Goal: Find specific page/section: Find specific page/section

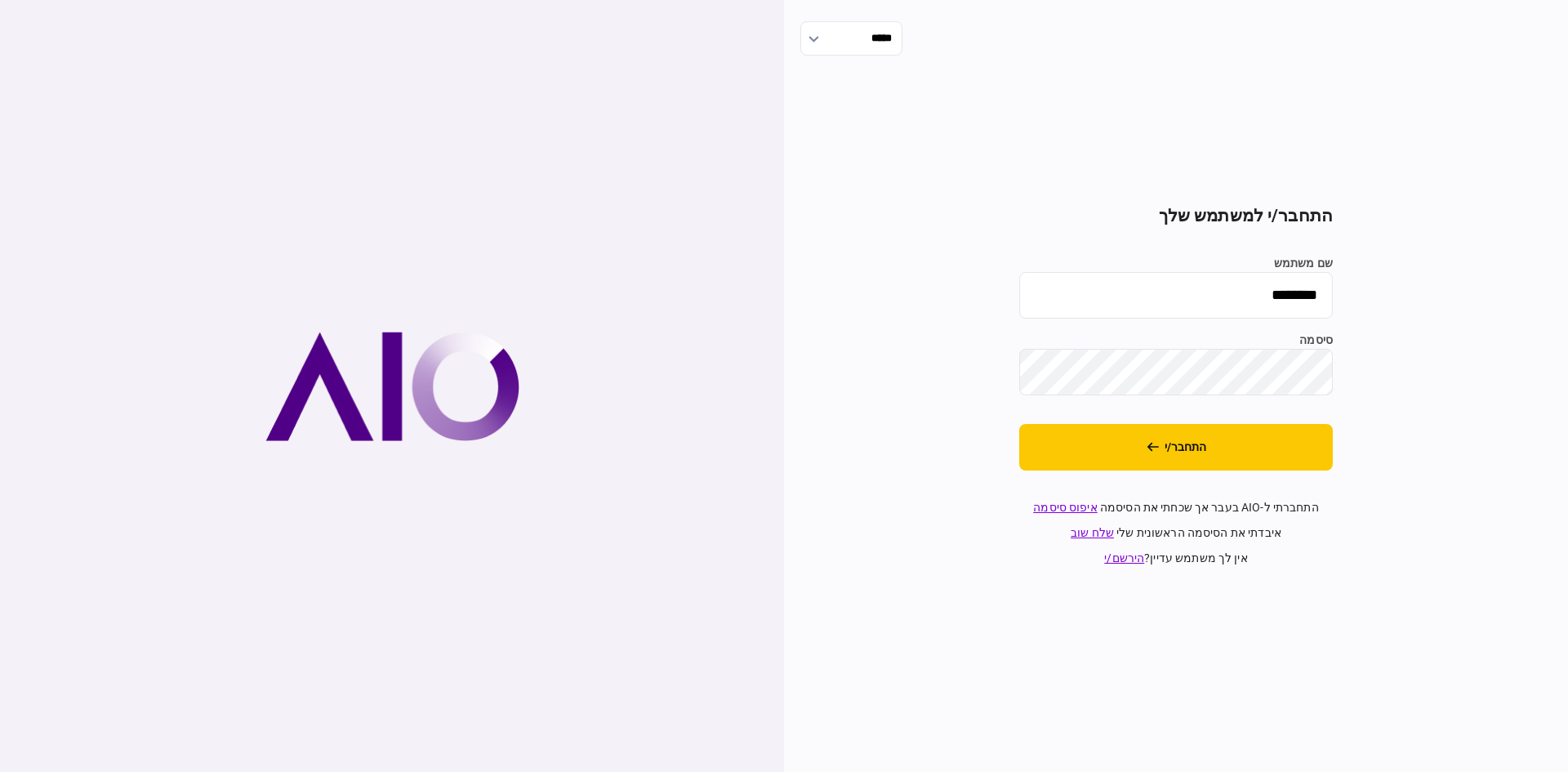
click at [1158, 473] on section "התחבר/י למשתמש שלך שם משתמש ******** סיסמה התחבר/י התחברתי ל-AIO בעבר אך שכחתי …" at bounding box center [1175, 386] width 313 height 361
click at [1163, 452] on button "התחבר/י" at bounding box center [1175, 447] width 313 height 47
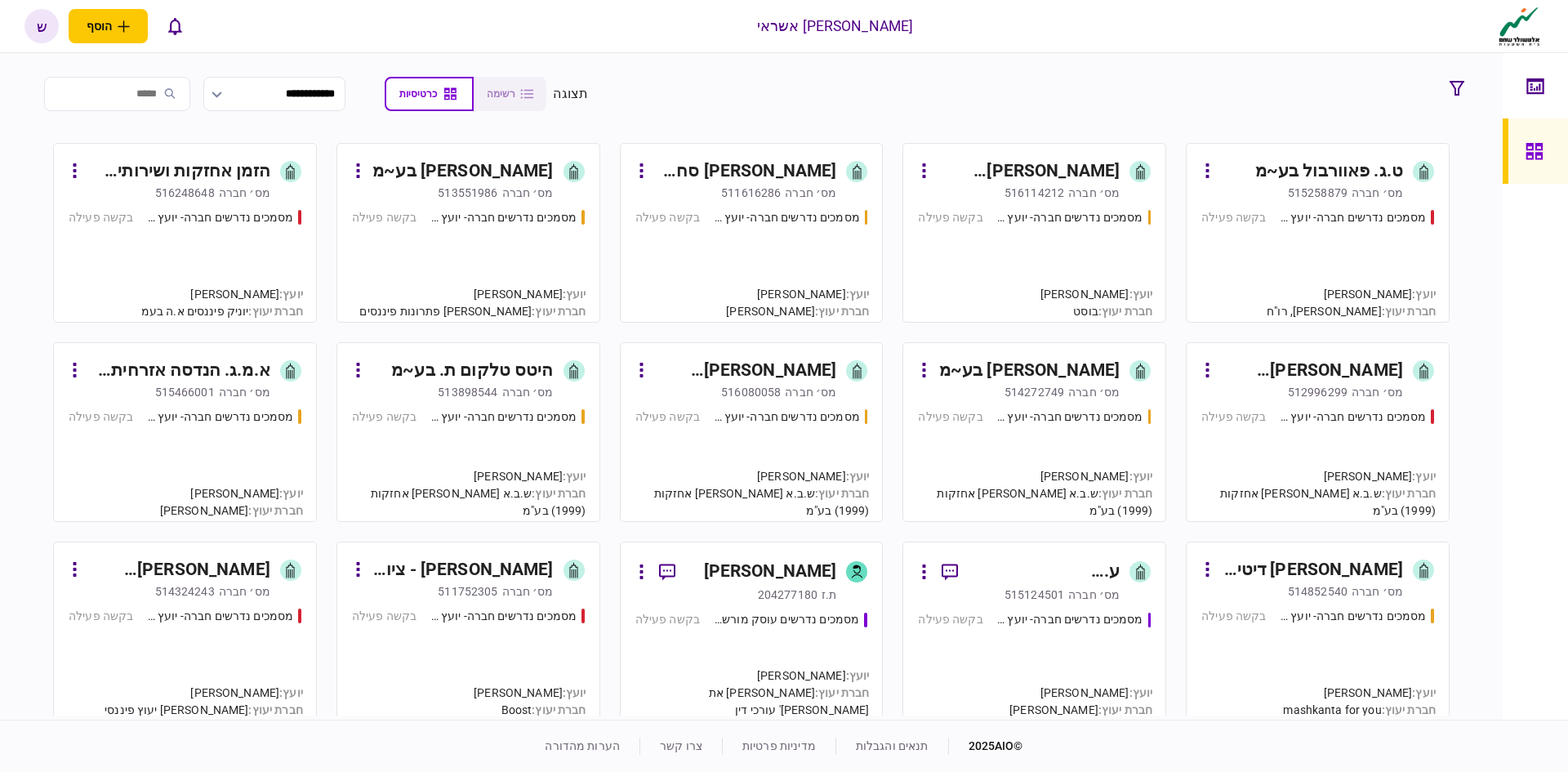
click at [1308, 177] on div "ט.ג. פאוורבול בע~מ" at bounding box center [1329, 171] width 147 height 26
